Goal: Communication & Community: Answer question/provide support

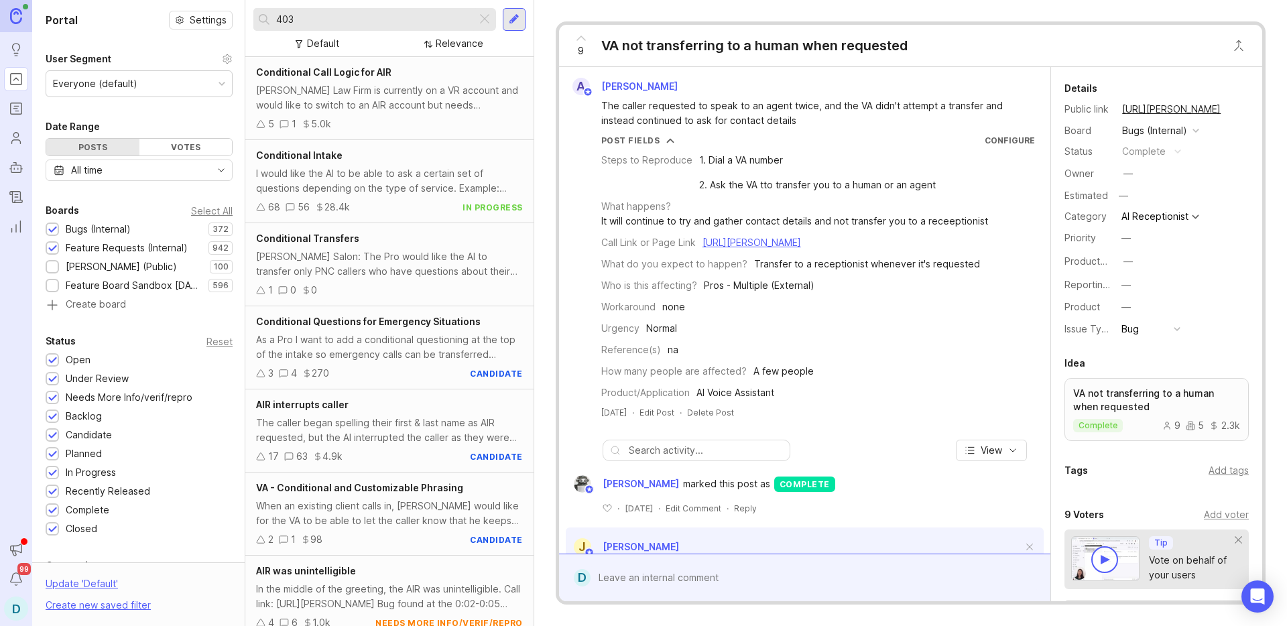
click at [726, 248] on link "https://agent.smith.ai/agent/call/CA8af44710a1d50dde2743a32a2c72f9f6/" at bounding box center [752, 242] width 99 height 11
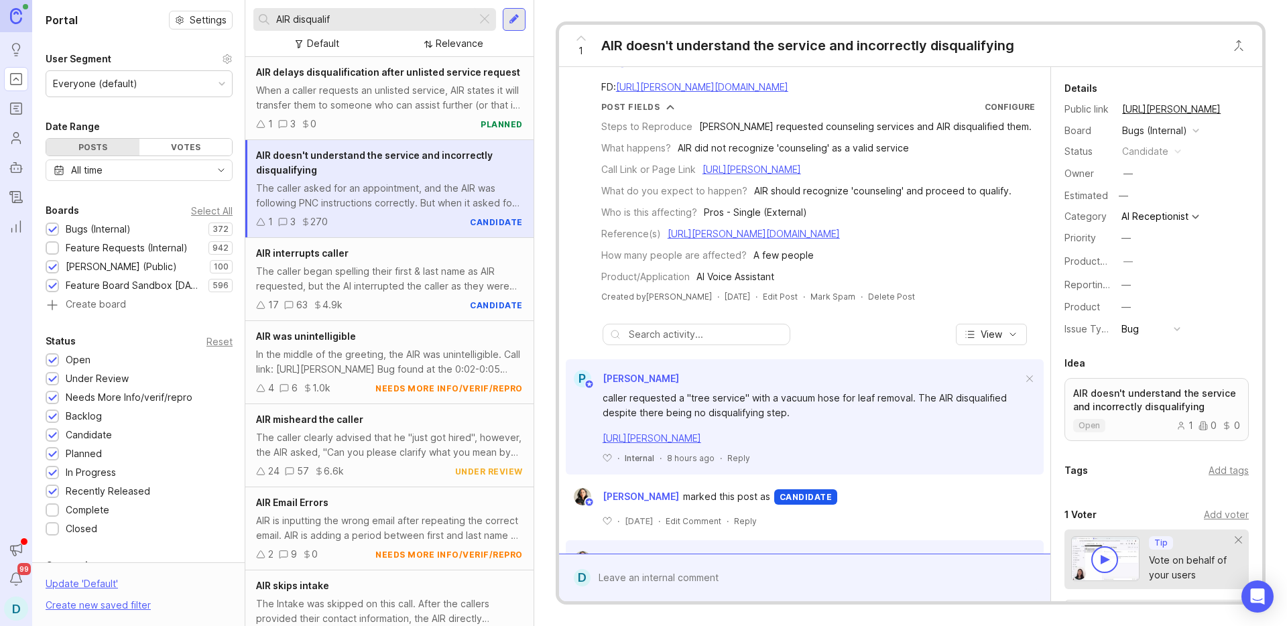
scroll to position [251, 0]
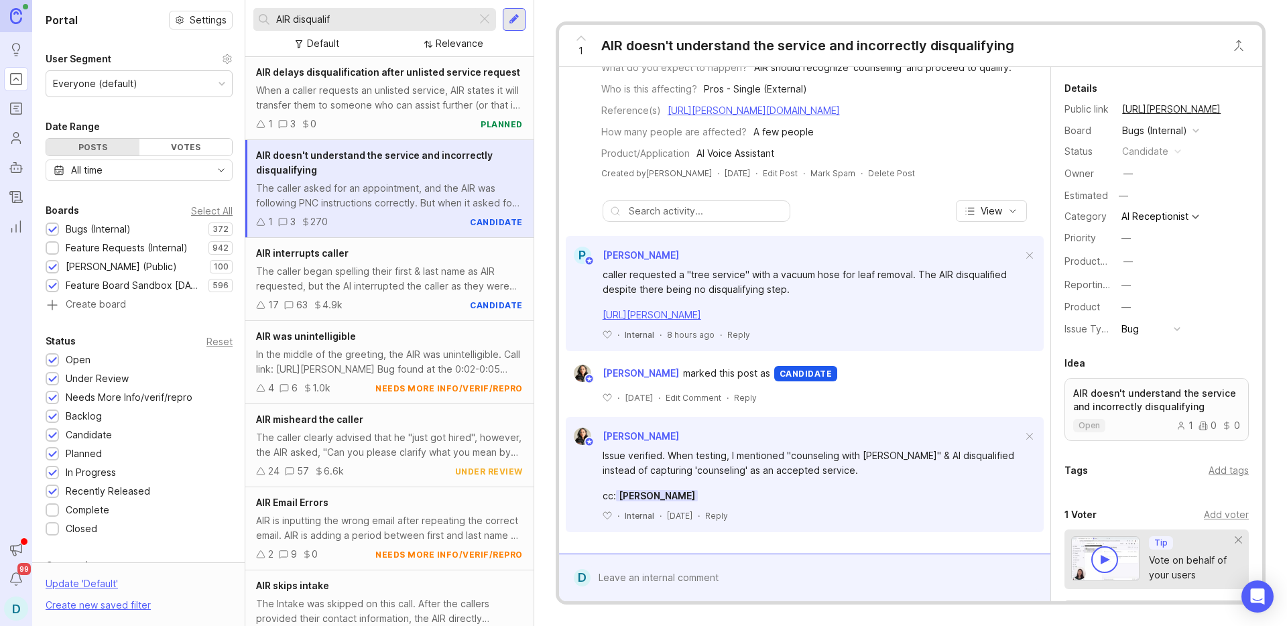
click at [701, 318] on link "[URL][PERSON_NAME]" at bounding box center [652, 314] width 99 height 11
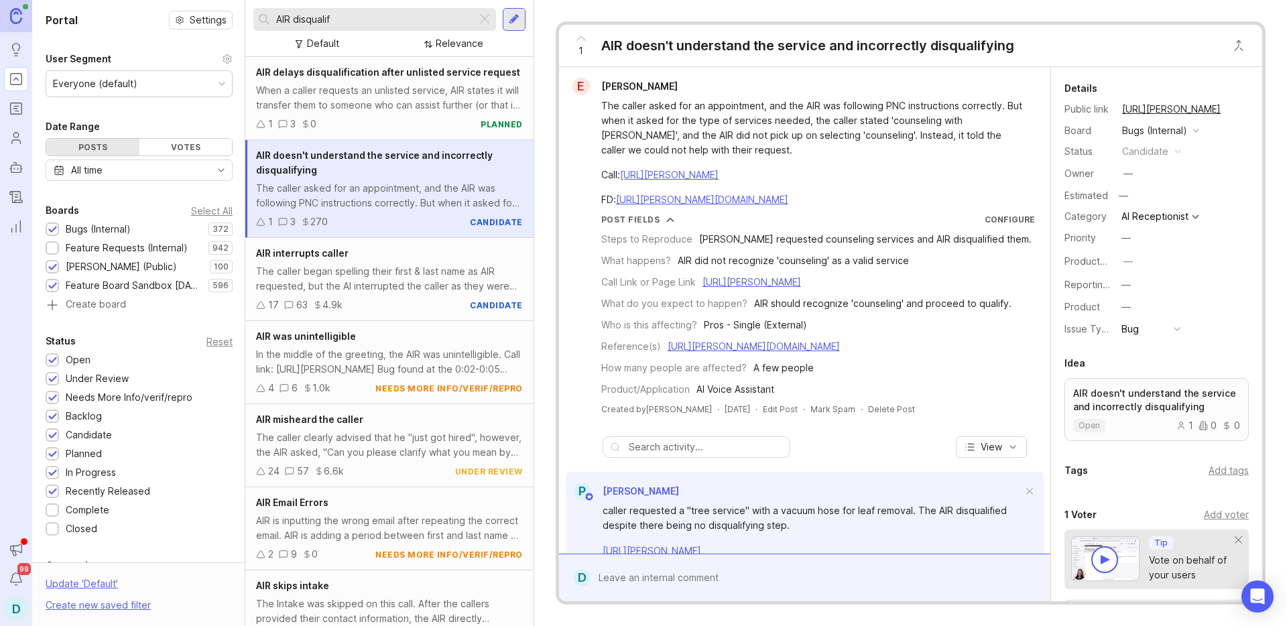
click at [695, 178] on link "[URL][PERSON_NAME]" at bounding box center [669, 174] width 99 height 11
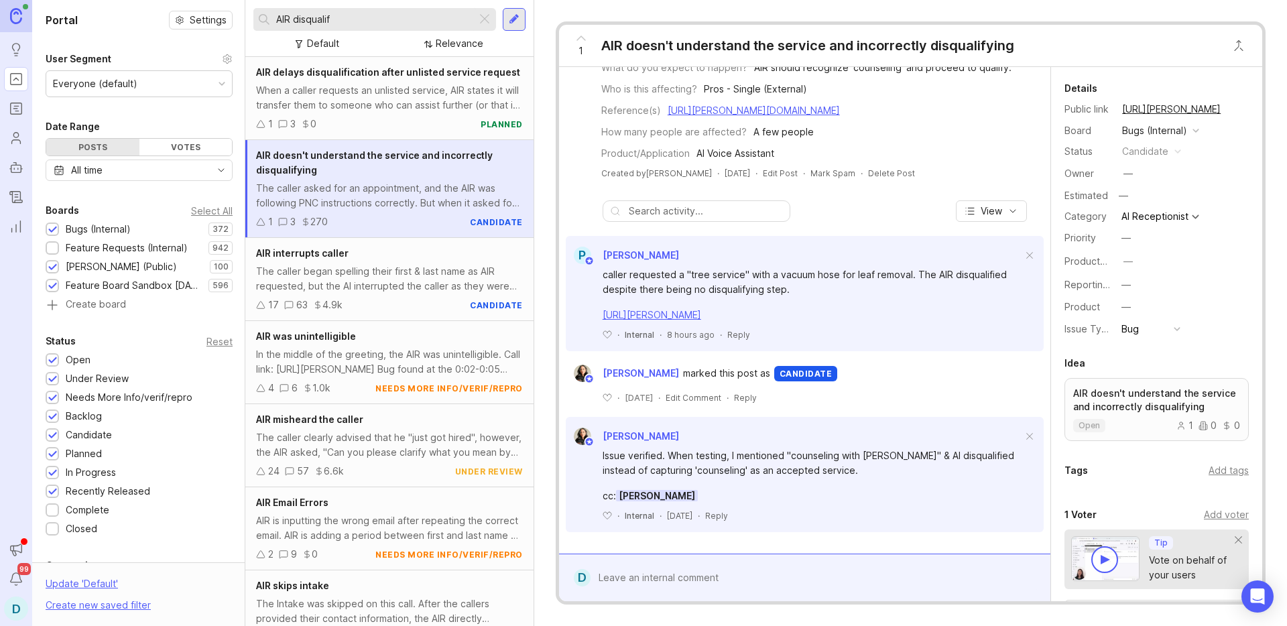
scroll to position [251, 0]
